Goal: Task Accomplishment & Management: Manage account settings

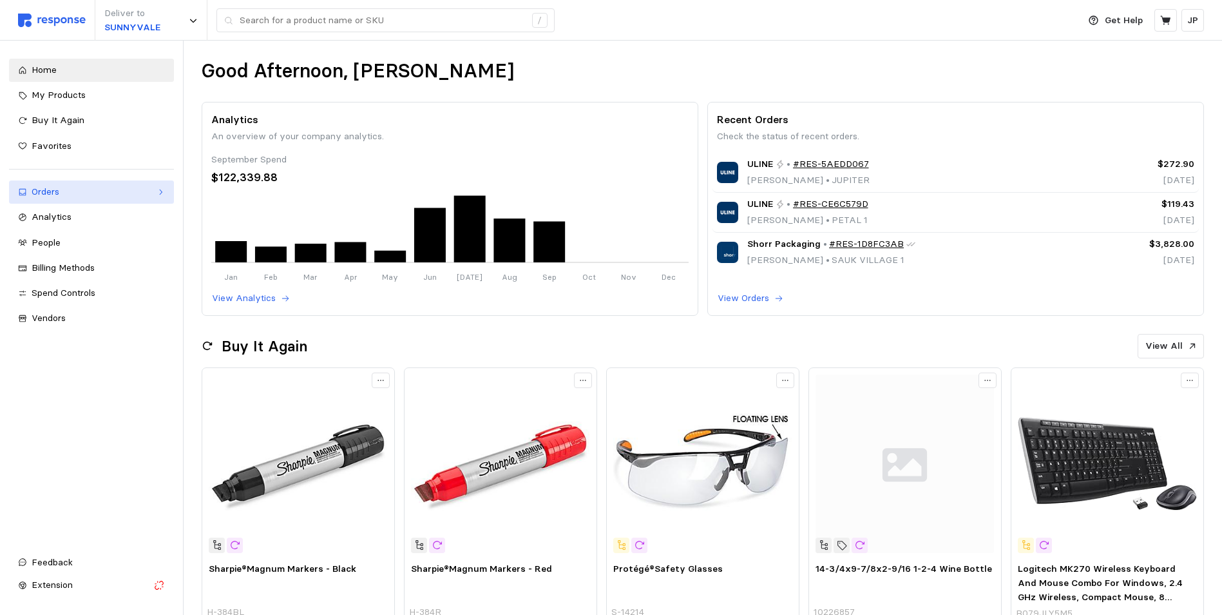
click at [163, 188] on icon at bounding box center [160, 192] width 9 height 9
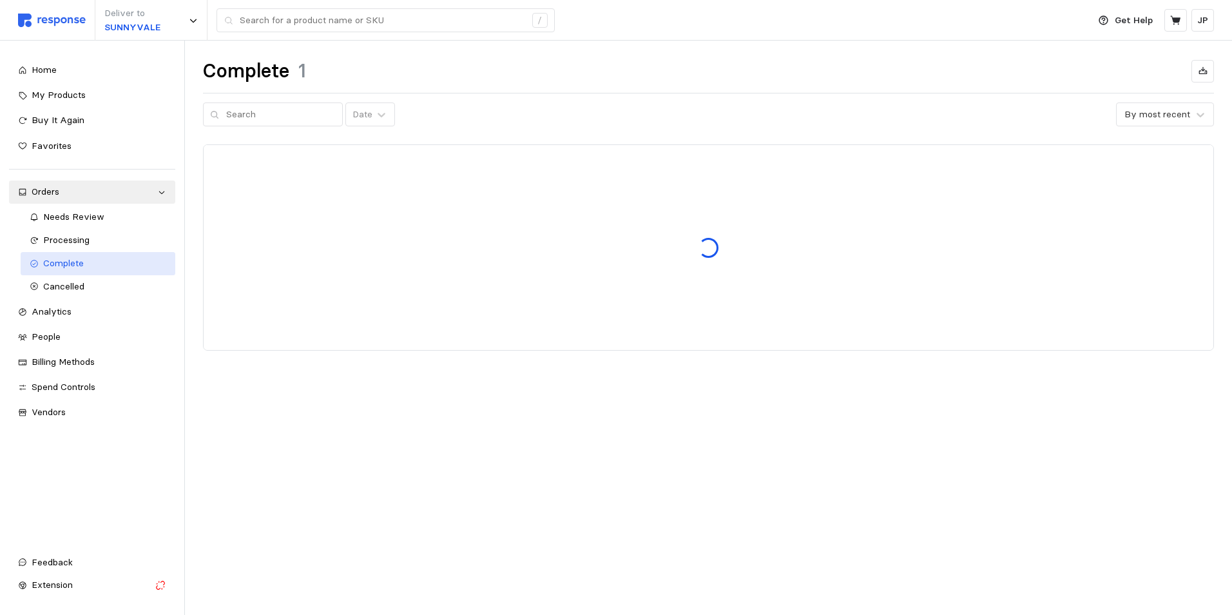
click at [72, 259] on span "Complete" at bounding box center [63, 263] width 41 height 12
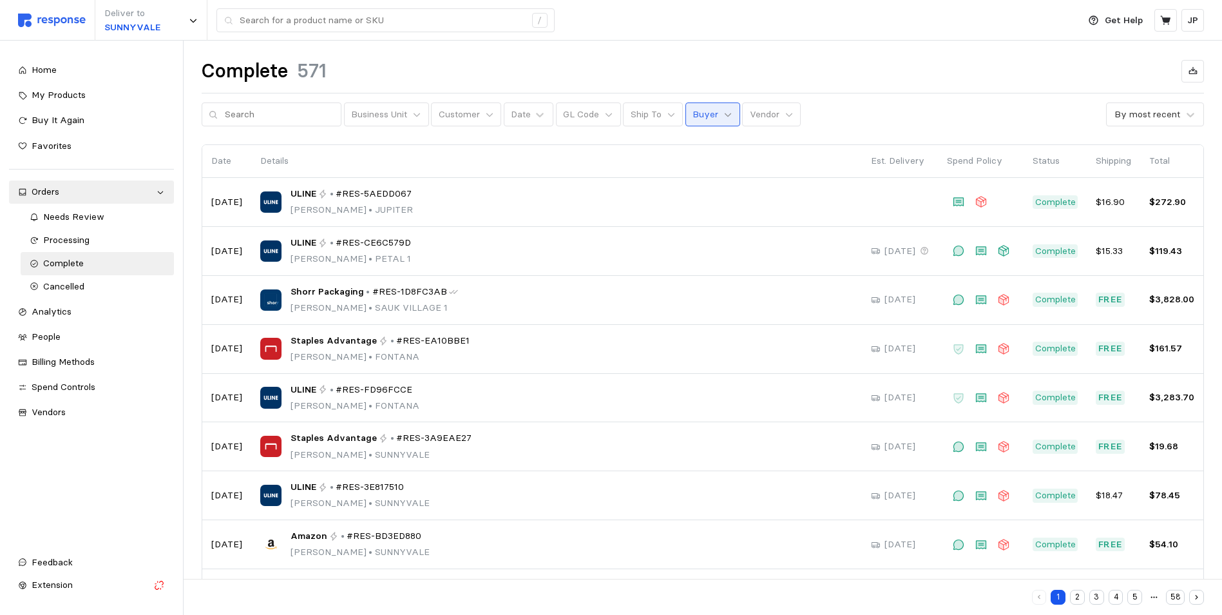
click at [724, 117] on icon at bounding box center [728, 114] width 9 height 9
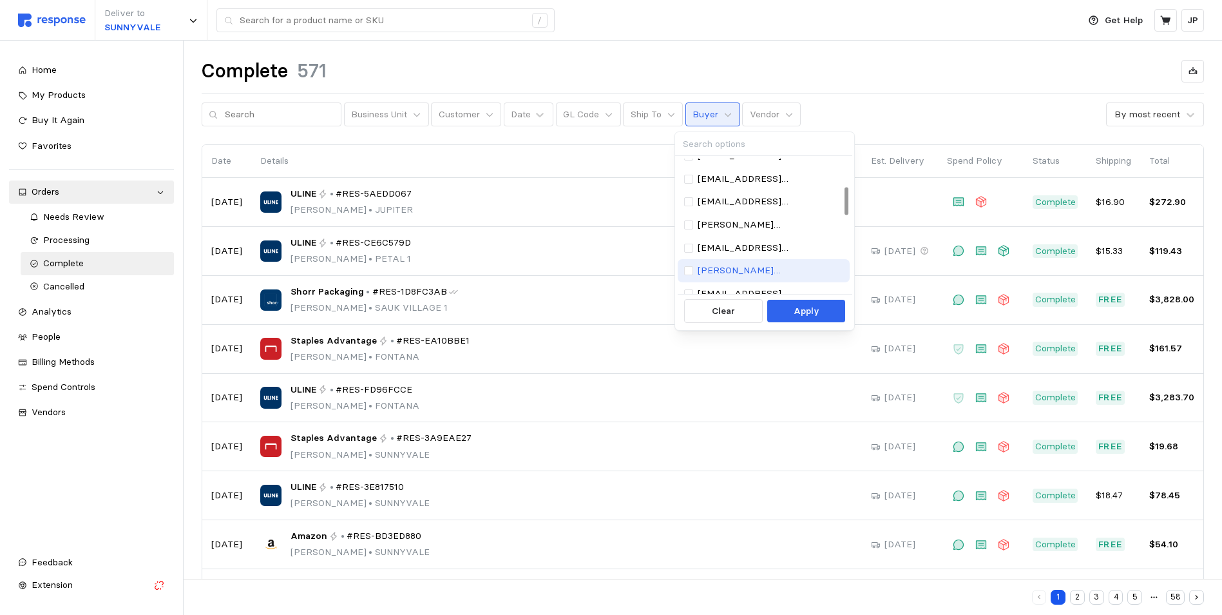
scroll to position [193, 0]
click at [738, 271] on p "[EMAIL_ADDRESS][DOMAIN_NAME]" at bounding box center [771, 276] width 146 height 14
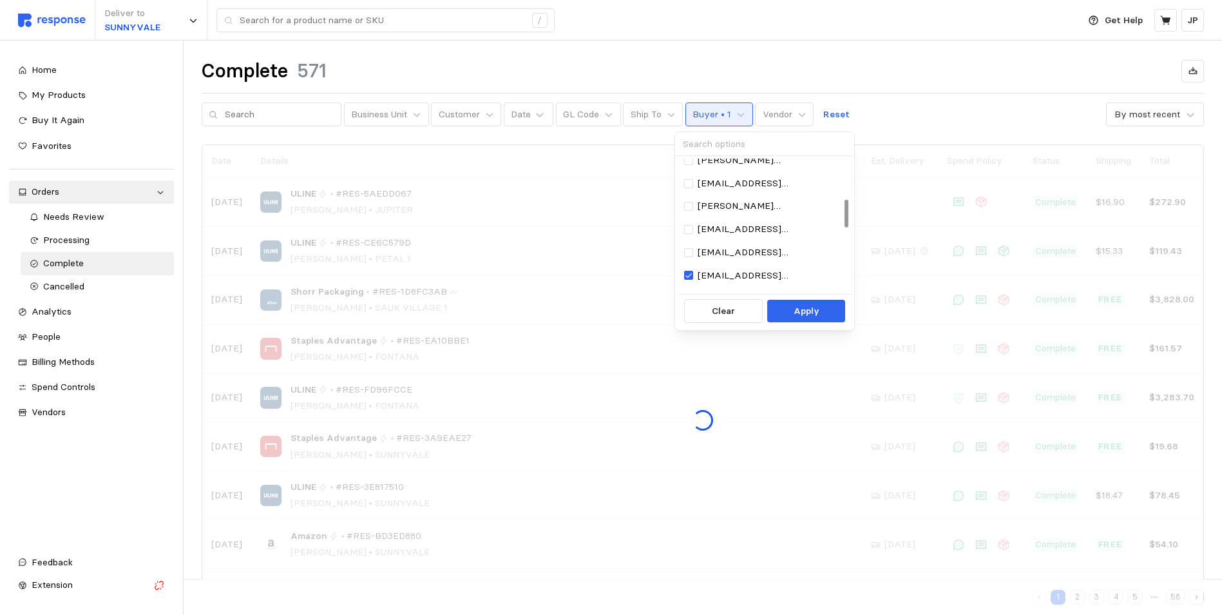
click at [803, 305] on p "Apply" at bounding box center [807, 311] width 26 height 14
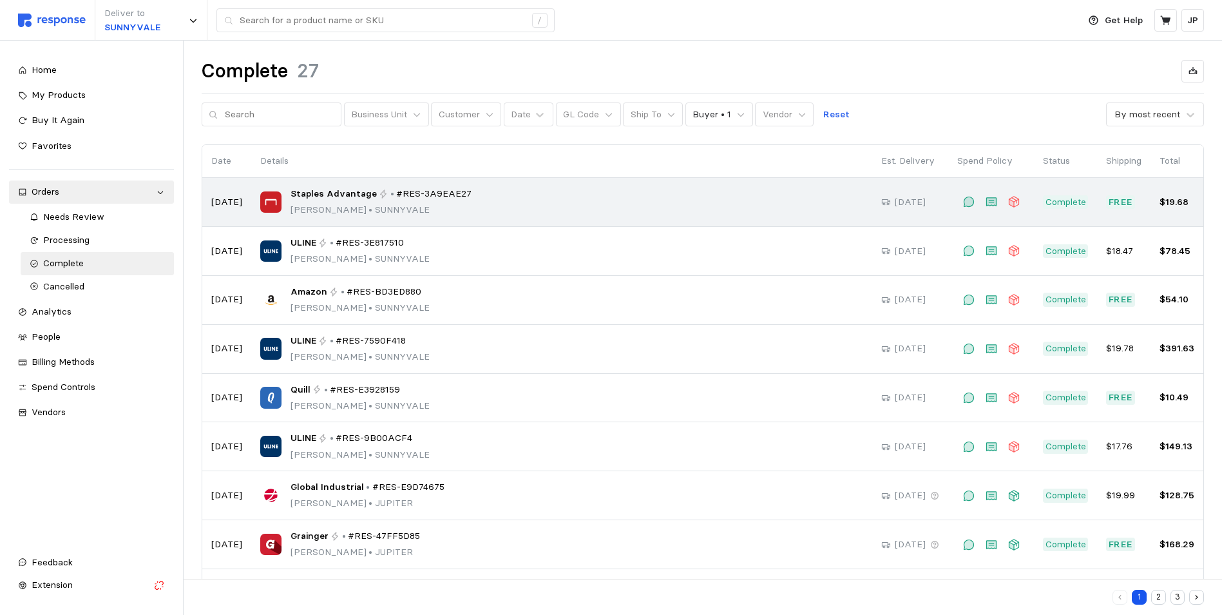
click at [416, 203] on p "Jon Prieskorn • SUNNYVALE" at bounding box center [382, 210] width 182 height 14
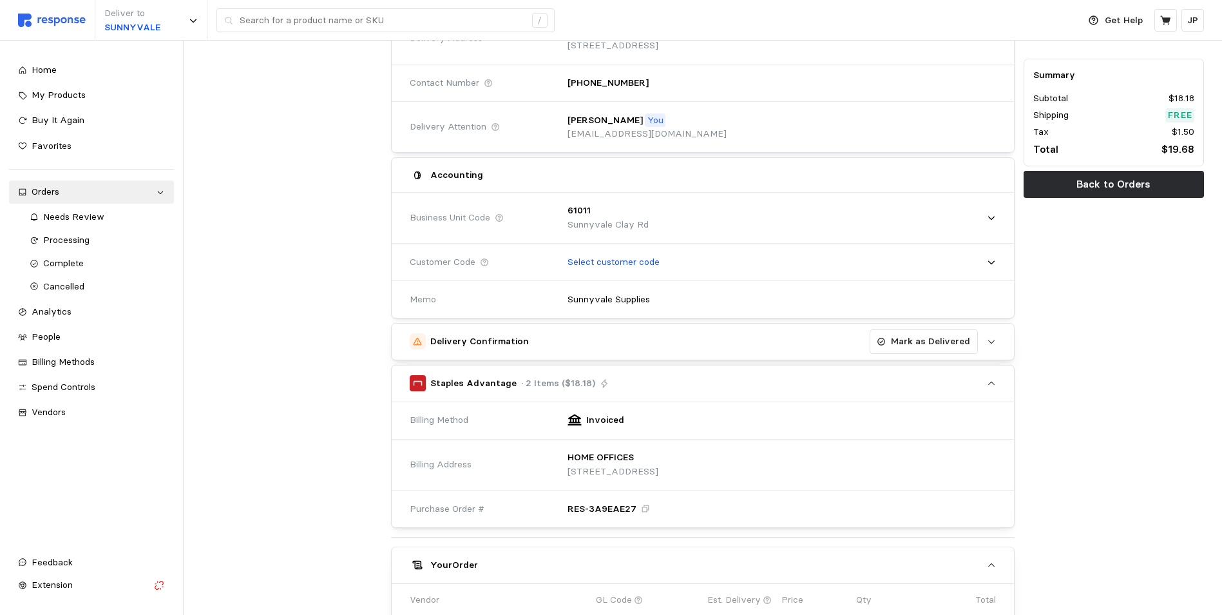
scroll to position [193, 0]
click at [943, 340] on p "Mark as Delivered" at bounding box center [930, 343] width 79 height 14
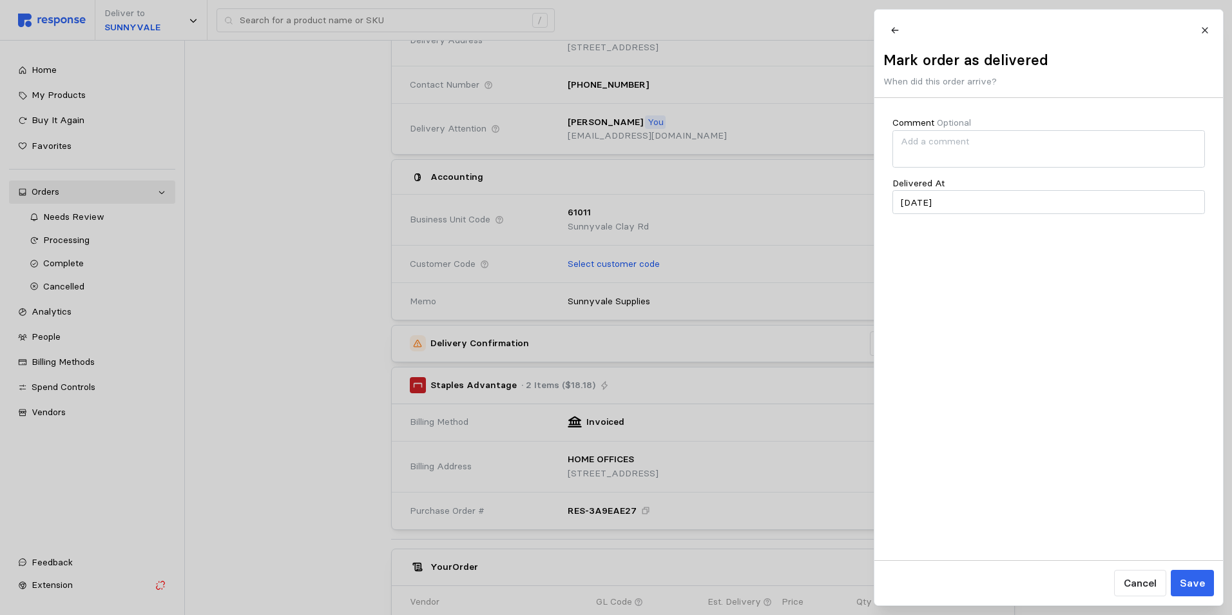
drag, startPoint x: 1191, startPoint y: 577, endPoint x: 1182, endPoint y: 574, distance: 9.4
click at [1189, 576] on p "Save" at bounding box center [1191, 583] width 25 height 16
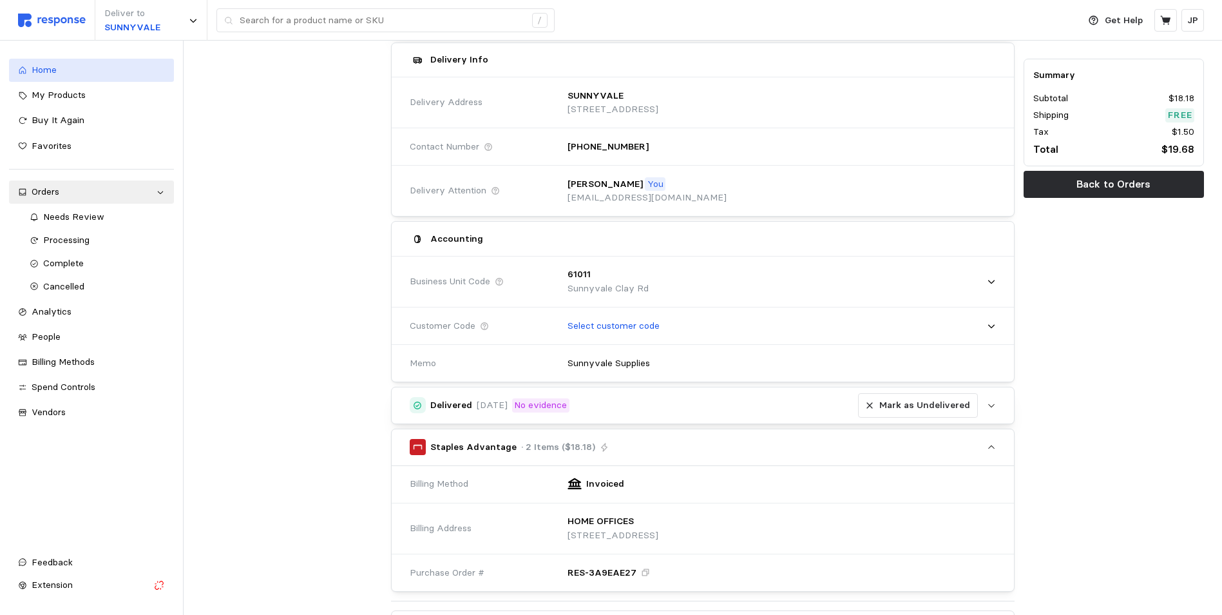
scroll to position [64, 0]
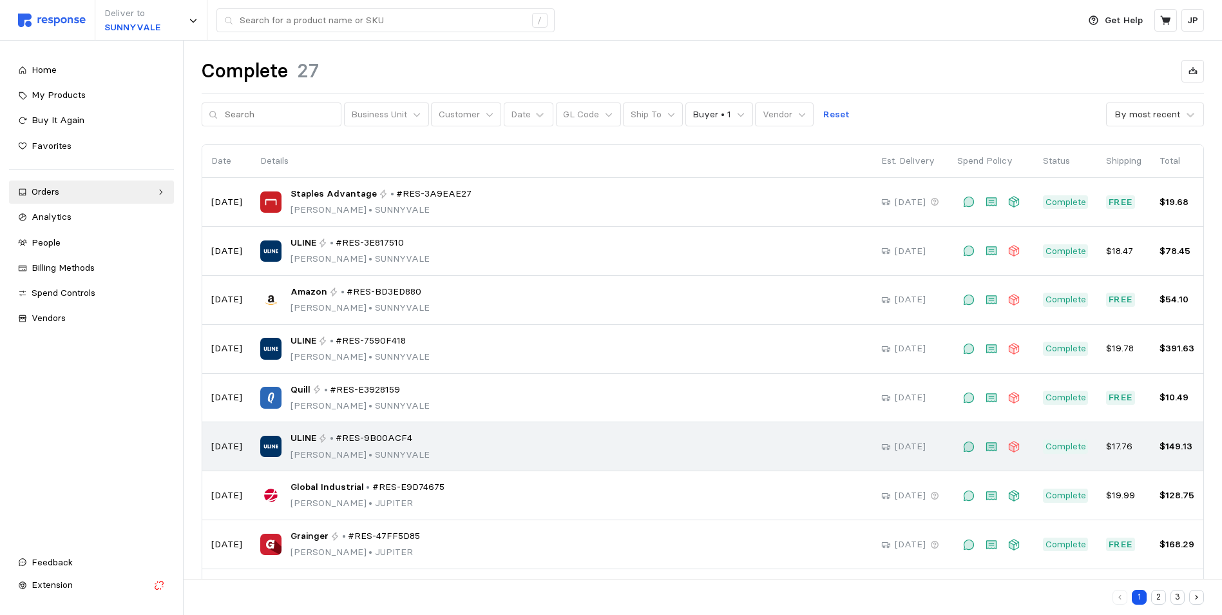
click at [364, 438] on span "#RES-9B00ACF4" at bounding box center [374, 438] width 77 height 14
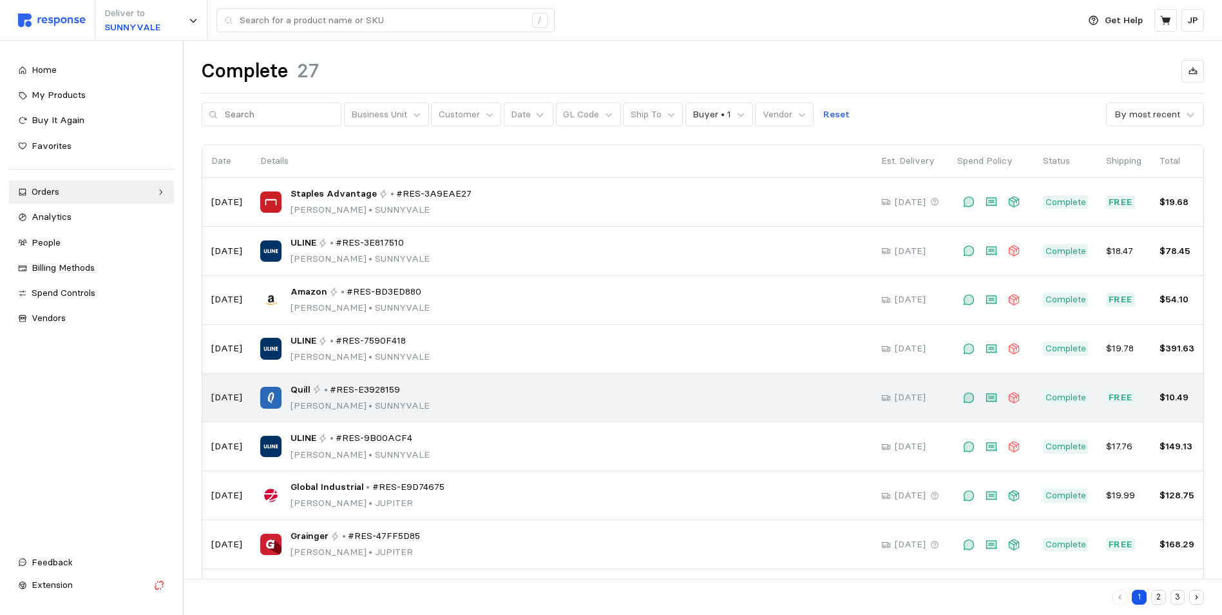
click at [381, 389] on span "#RES-E3928159" at bounding box center [365, 390] width 70 height 14
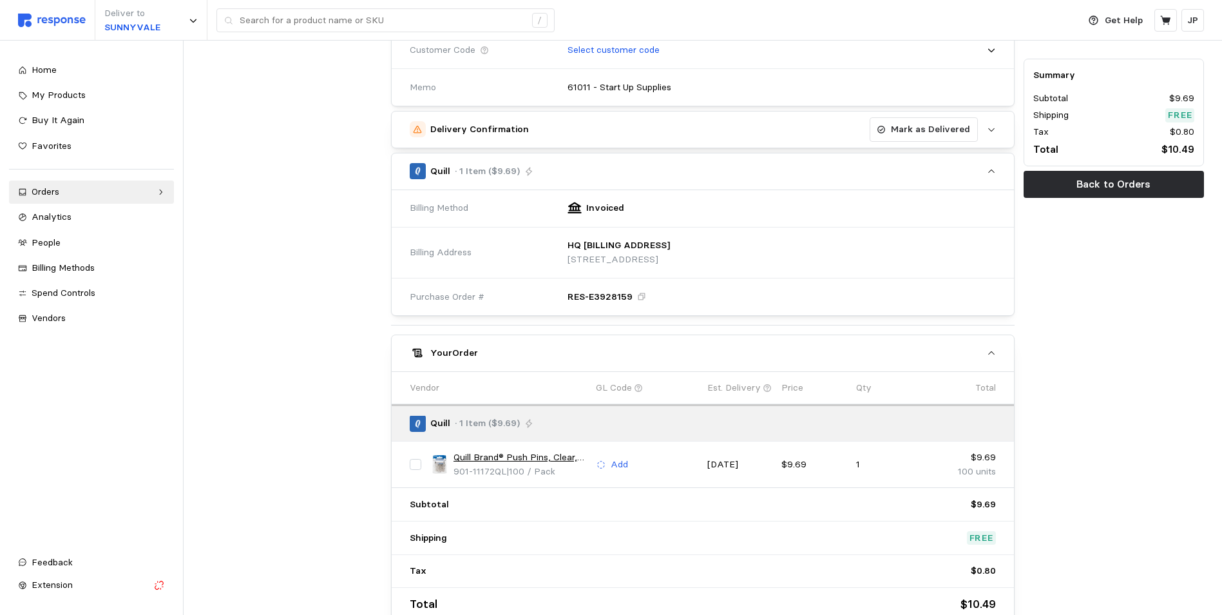
scroll to position [387, 0]
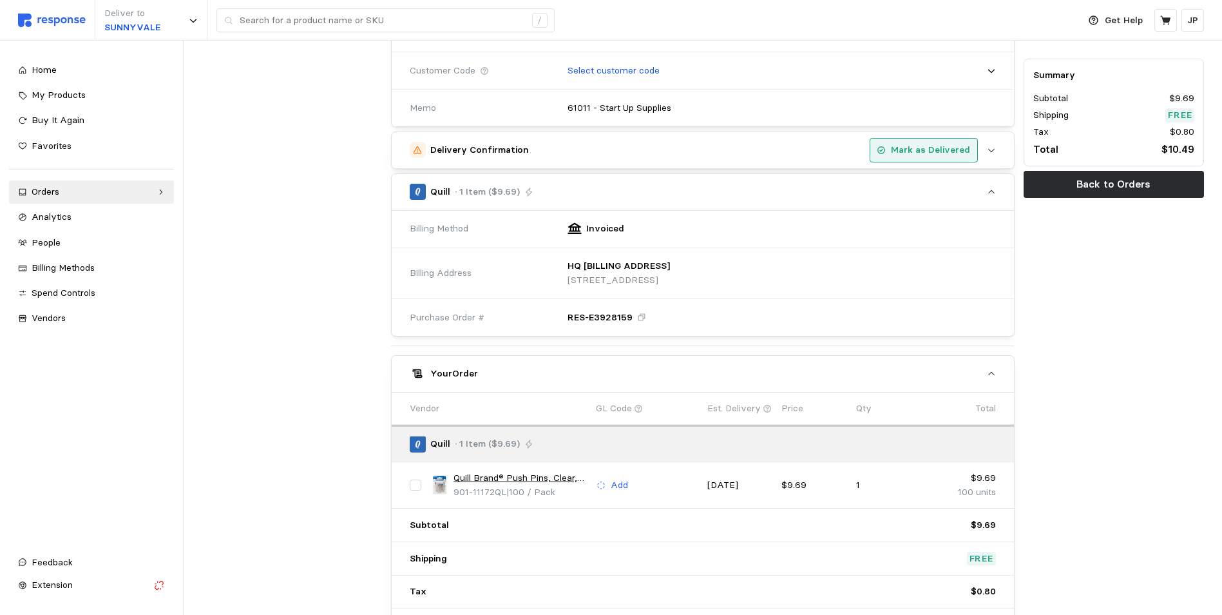
click at [950, 146] on p "Mark as Delivered" at bounding box center [930, 150] width 79 height 14
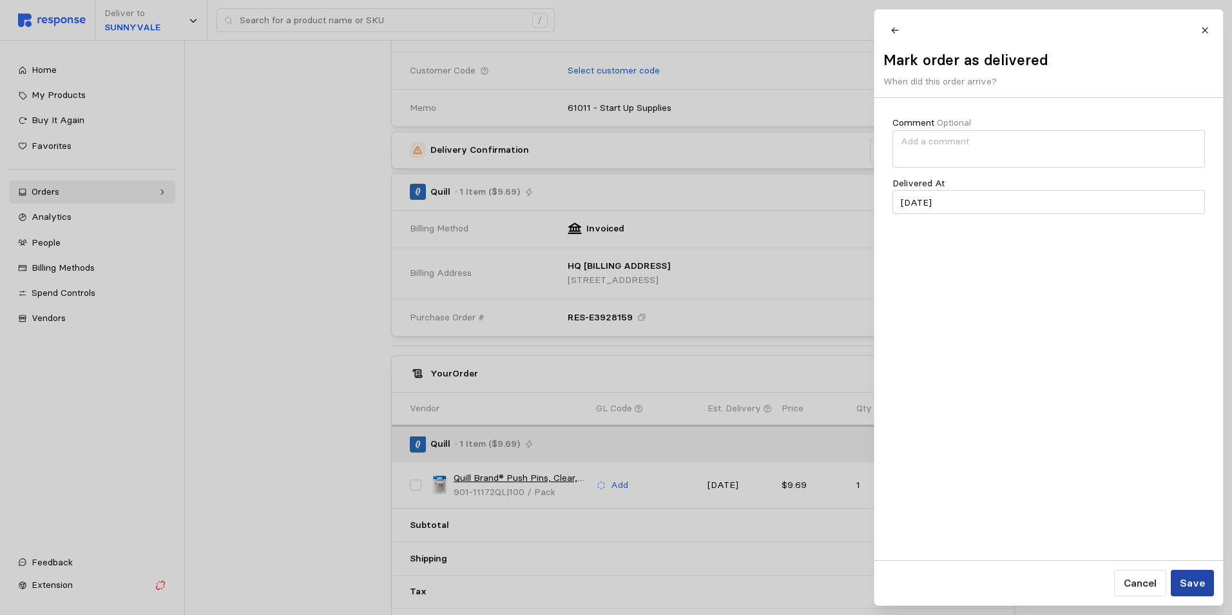
click at [1190, 581] on p "Save" at bounding box center [1191, 583] width 25 height 16
